Goal: Transaction & Acquisition: Purchase product/service

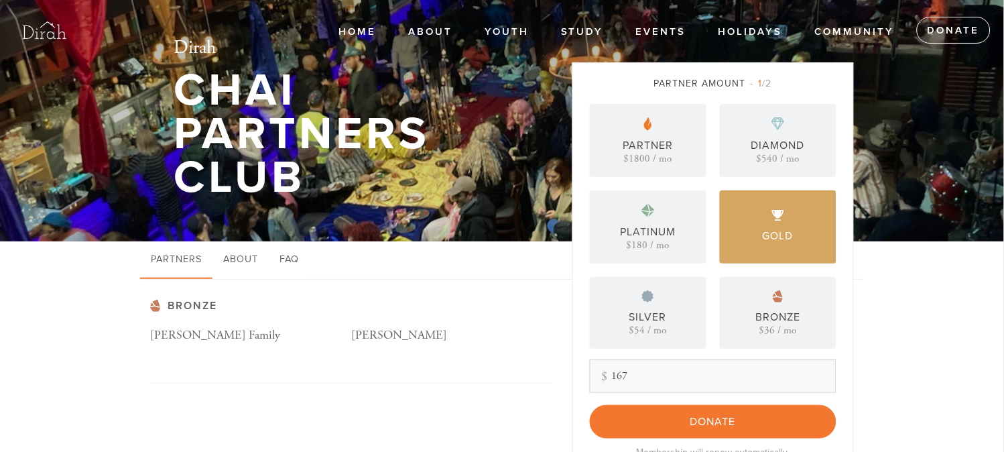
type input "167"
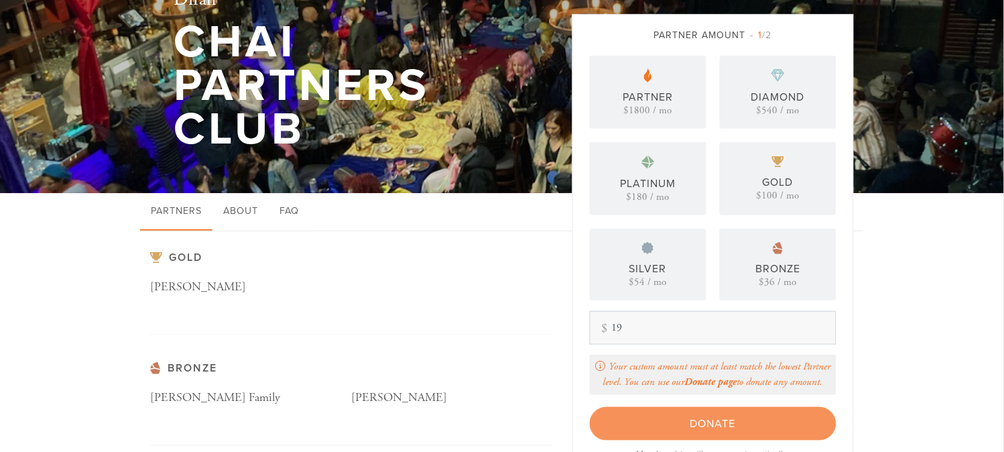
scroll to position [74, 0]
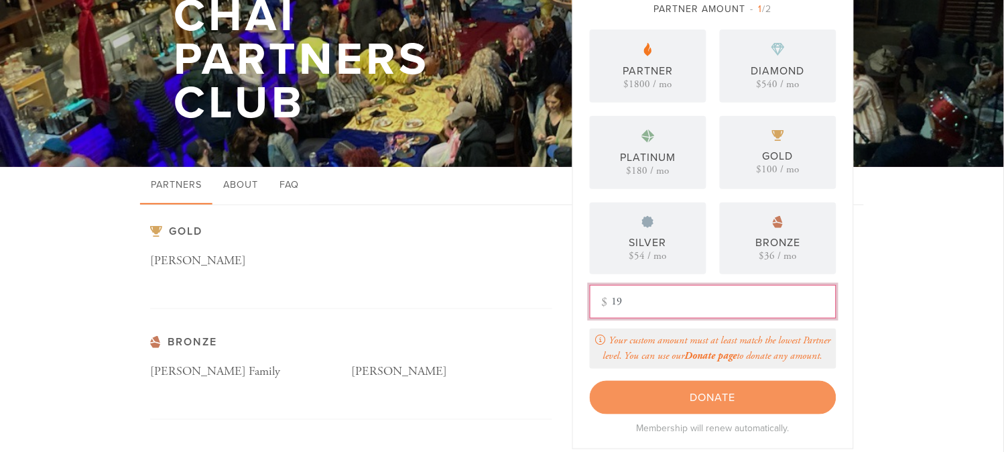
click at [570, 305] on aside "Partner Amount 1 /2 Partner $1800 / mo Diamond $540 / mo Platinum $180 / mo Gol…" at bounding box center [712, 280] width 301 height 584
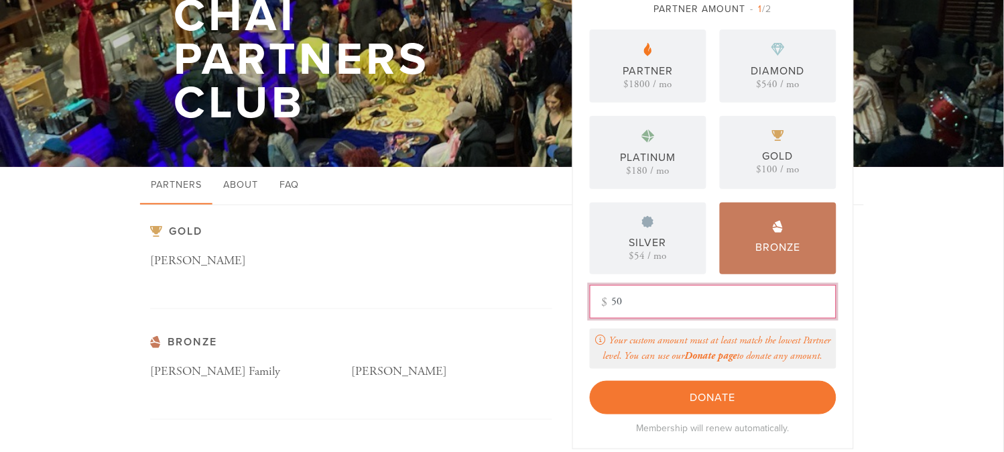
type input "50"
click at [590, 381] on input "Donate" at bounding box center [713, 397] width 247 height 33
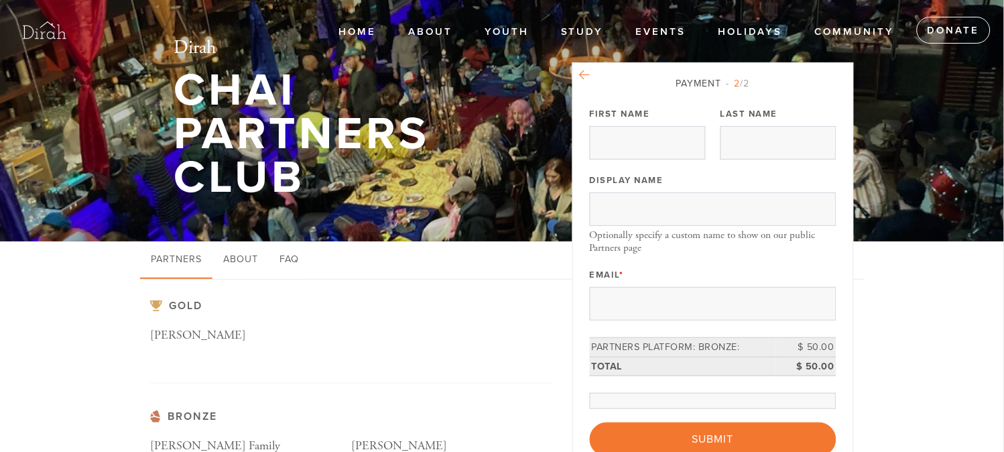
click at [583, 76] on icon at bounding box center [585, 75] width 11 height 12
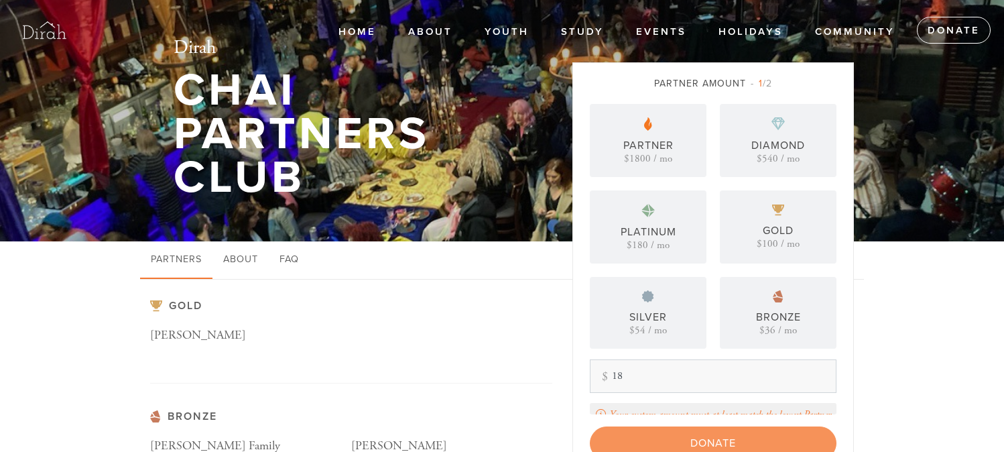
scroll to position [74, 0]
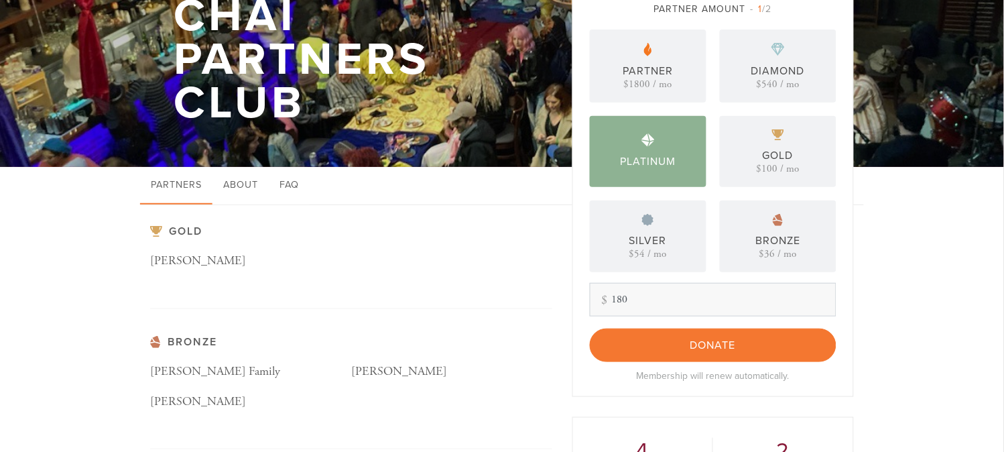
type input "180"
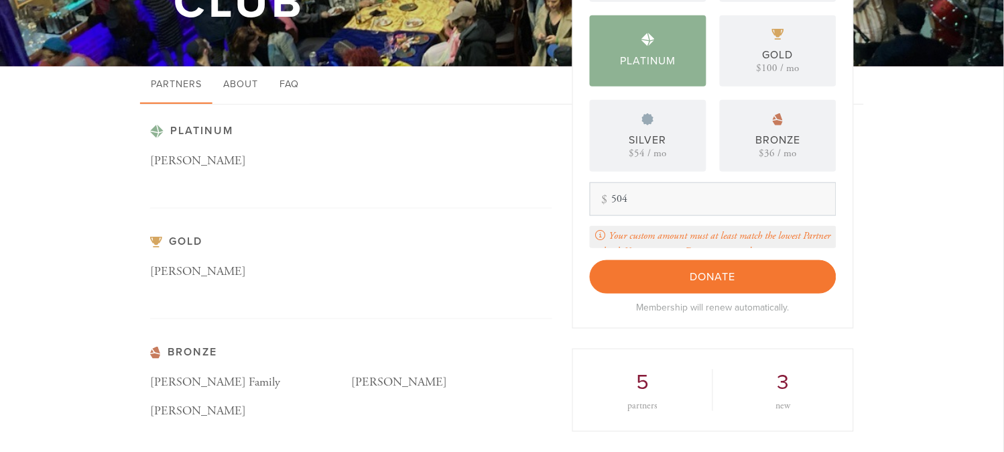
scroll to position [149, 0]
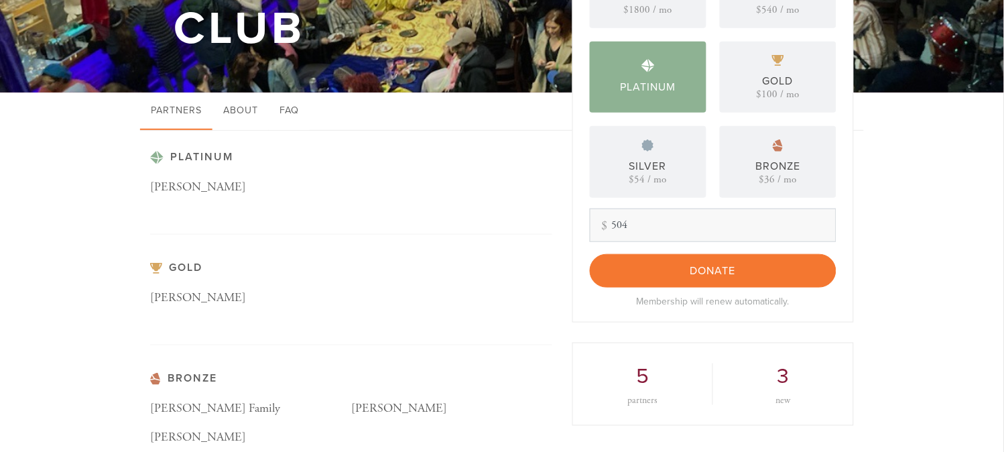
type input "504"
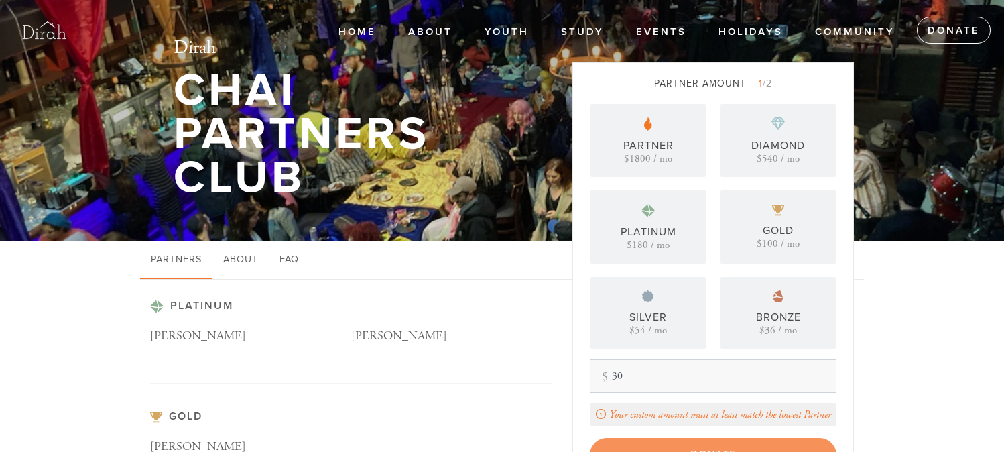
scroll to position [149, 0]
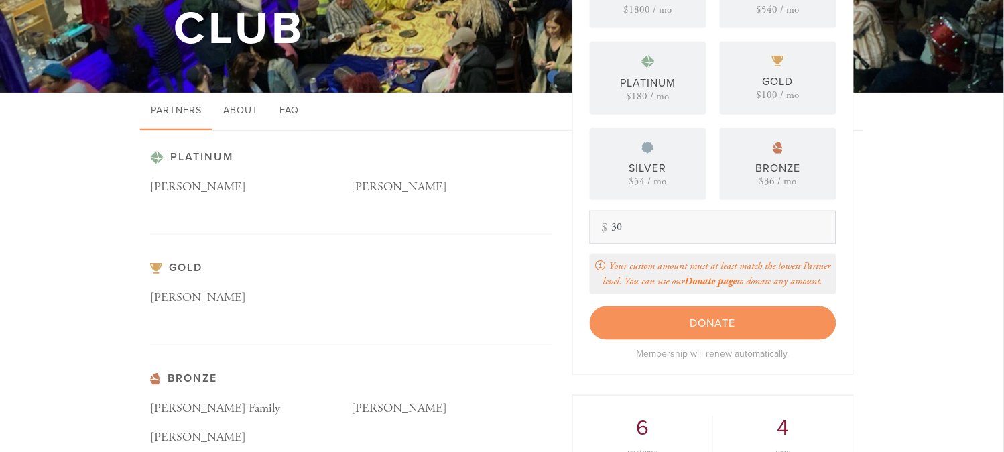
type input "30"
click at [470, 252] on div "Platinum [PERSON_NAME] [PERSON_NAME] Gold [PERSON_NAME] Bronze [PERSON_NAME] Fa…" at bounding box center [351, 319] width 402 height 336
drag, startPoint x: 630, startPoint y: 218, endPoint x: 544, endPoint y: 241, distance: 89.6
click at [552, 239] on div "Platinum [PERSON_NAME] [PERSON_NAME] Gold [PERSON_NAME] Bronze [PERSON_NAME] Fa…" at bounding box center [502, 332] width 724 height 403
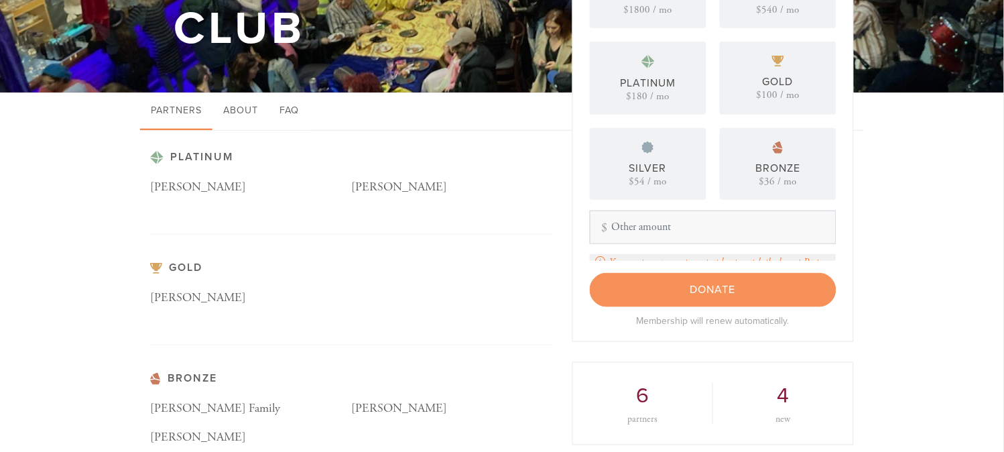
click at [951, 271] on div "Platinum Matt Borstein Roizy Gottesman Gold Avner Harel Bronze Maddy-Weitzman F…" at bounding box center [502, 332] width 1004 height 403
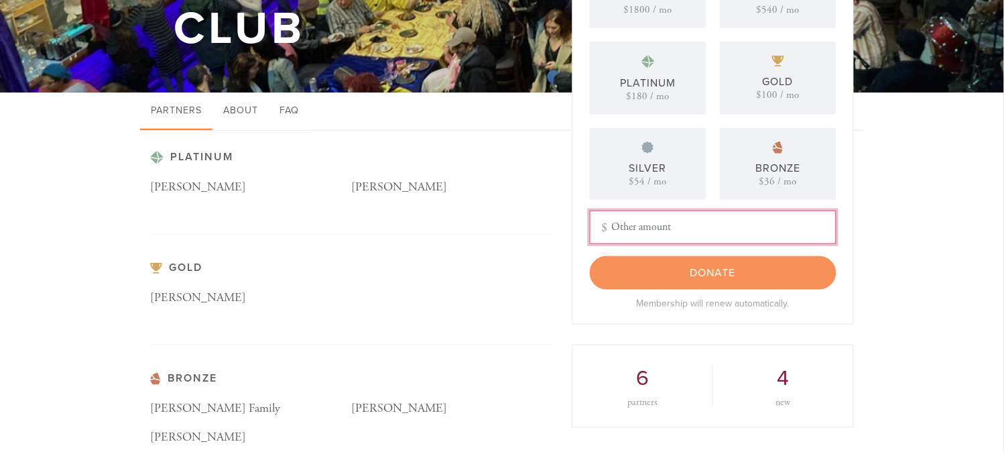
click at [645, 224] on input "Other Amount" at bounding box center [713, 226] width 247 height 33
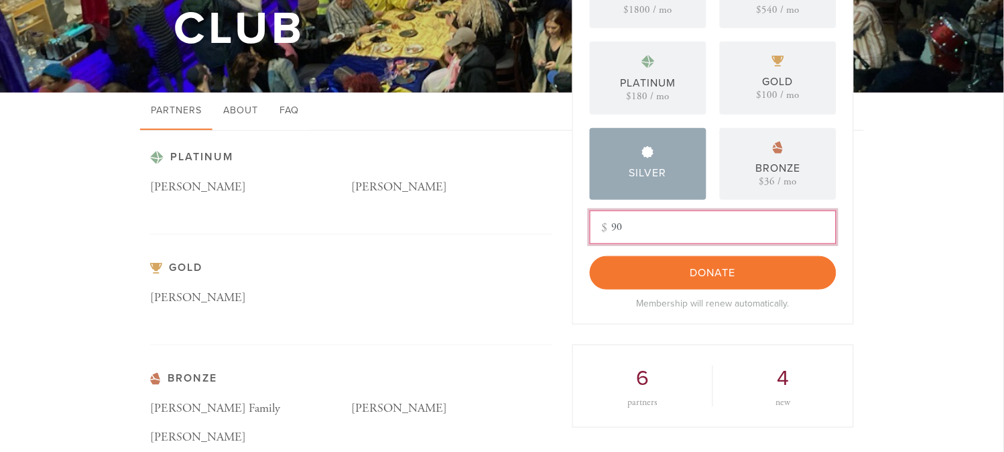
type input "90"
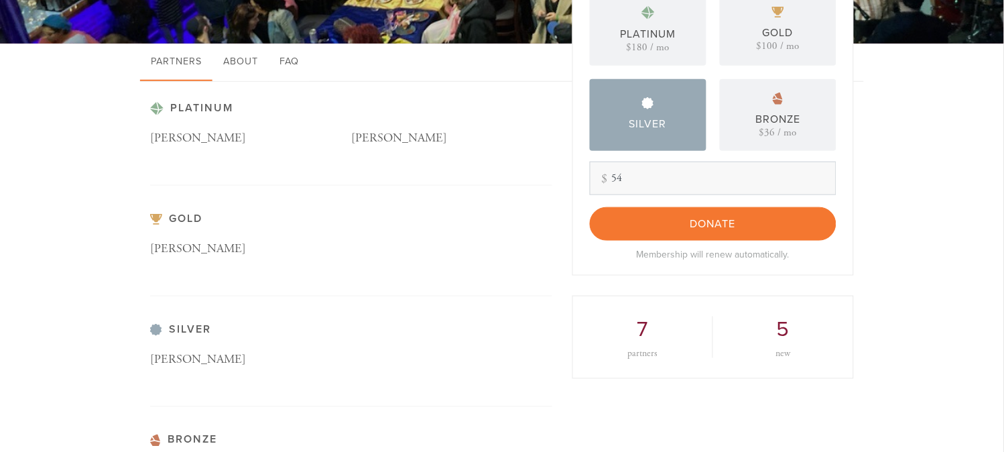
scroll to position [165, 0]
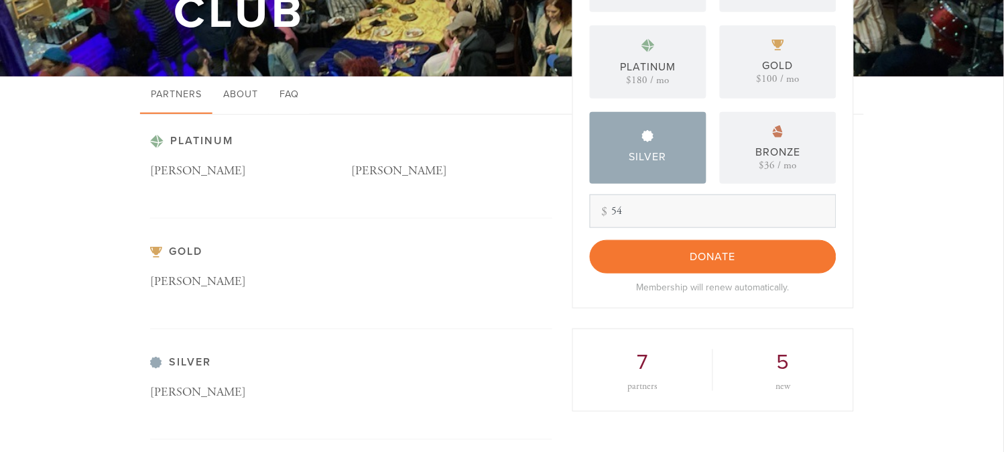
type input "54"
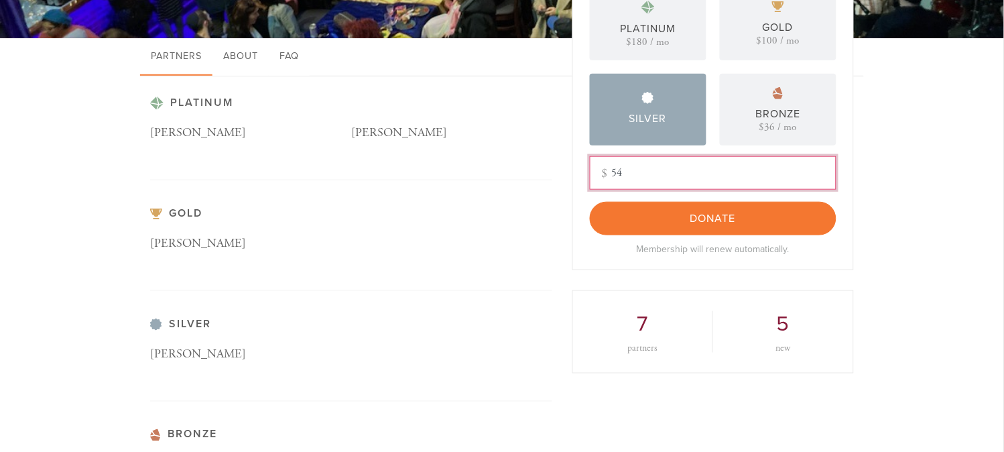
scroll to position [239, 0]
